Goal: Transaction & Acquisition: Book appointment/travel/reservation

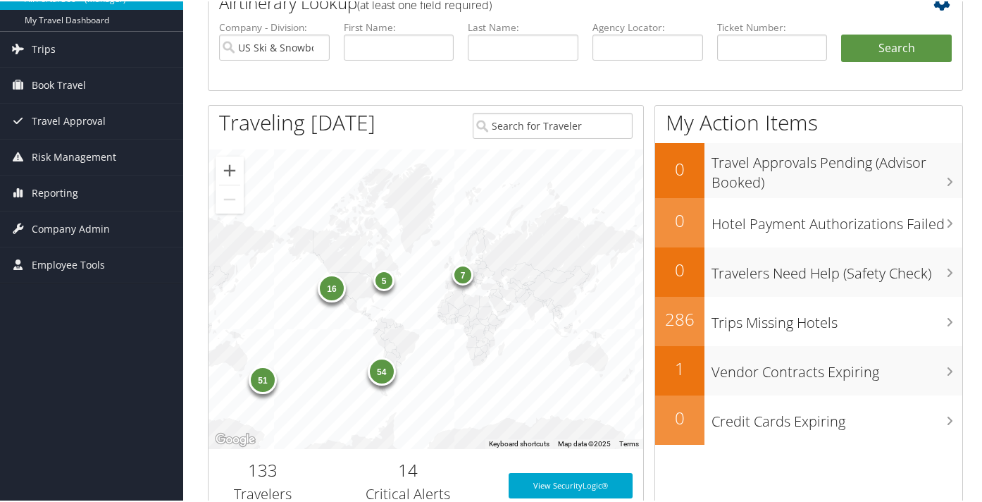
scroll to position [147, 0]
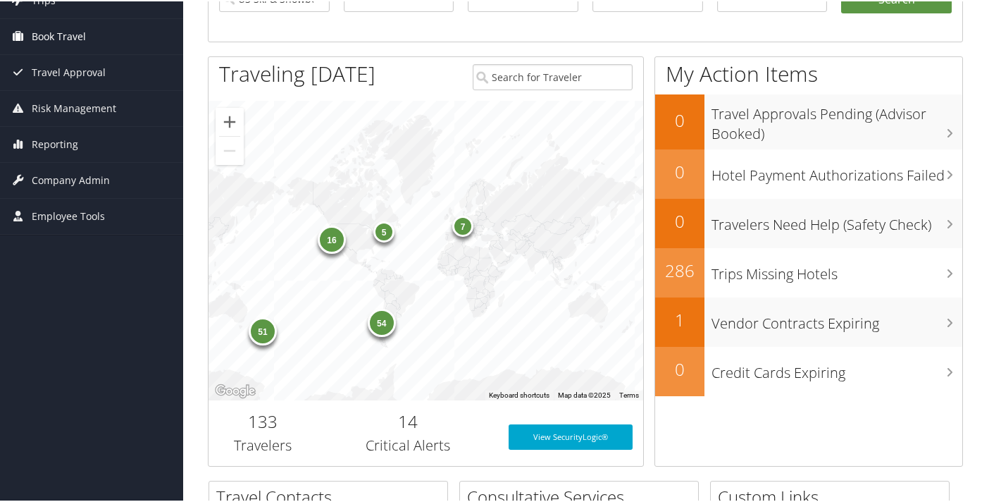
click at [48, 37] on span "Book Travel" at bounding box center [59, 35] width 54 height 35
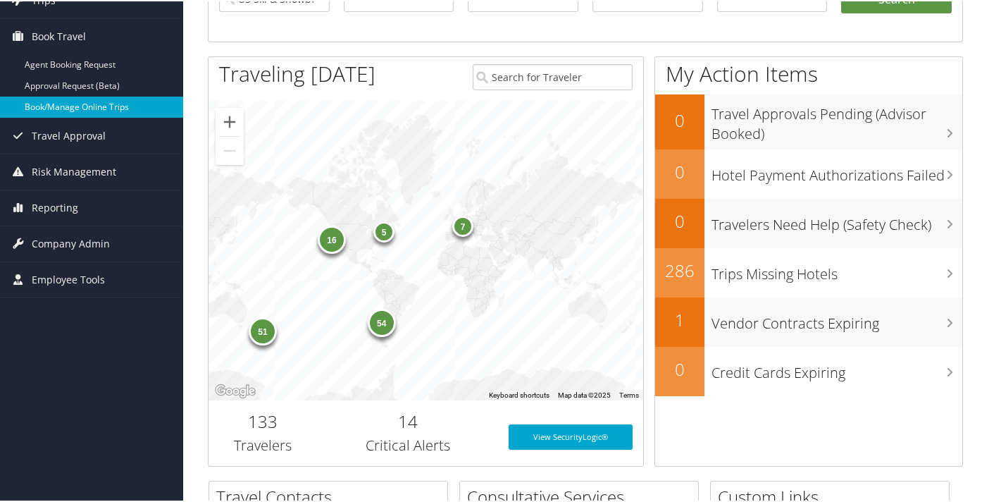
click at [54, 111] on link "Book/Manage Online Trips" at bounding box center [91, 105] width 183 height 21
